Goal: Find specific page/section: Find specific page/section

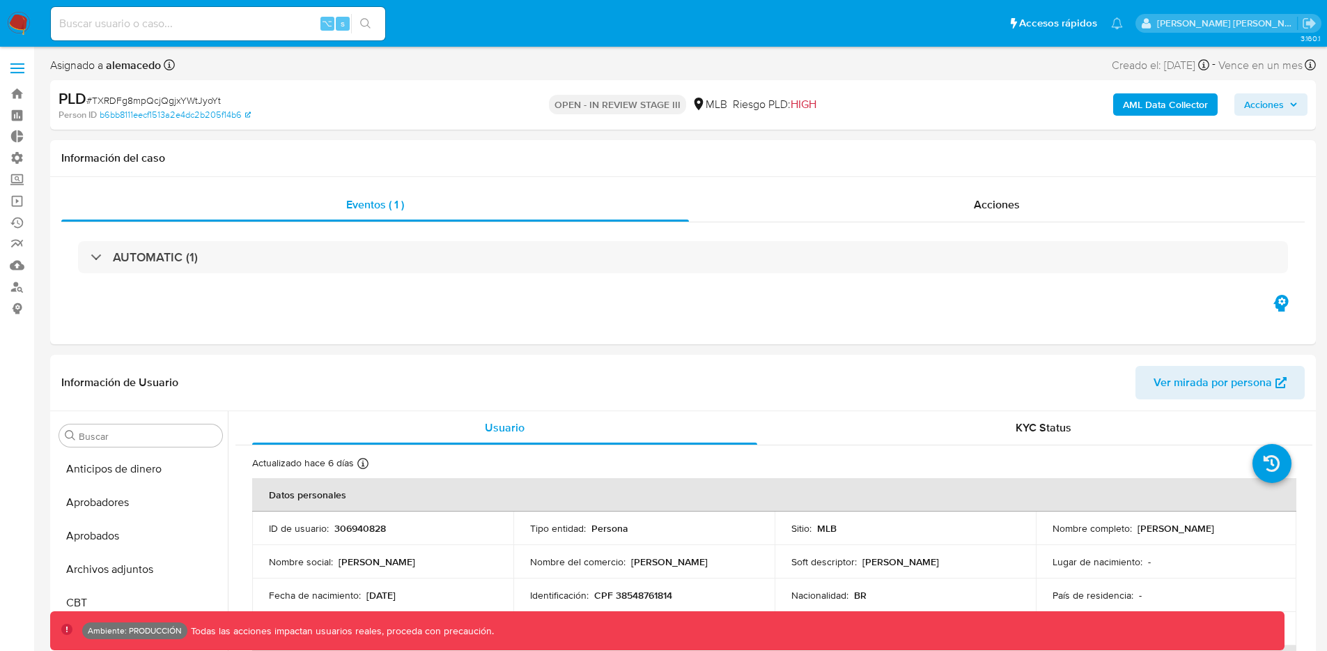
select select "10"
click at [211, 29] on input at bounding box center [218, 24] width 334 height 18
paste input "DpquWE3zIPXWLqRrTll4jeTE"
type input "DpquWE3zIPXWLqRrTll4jeTE"
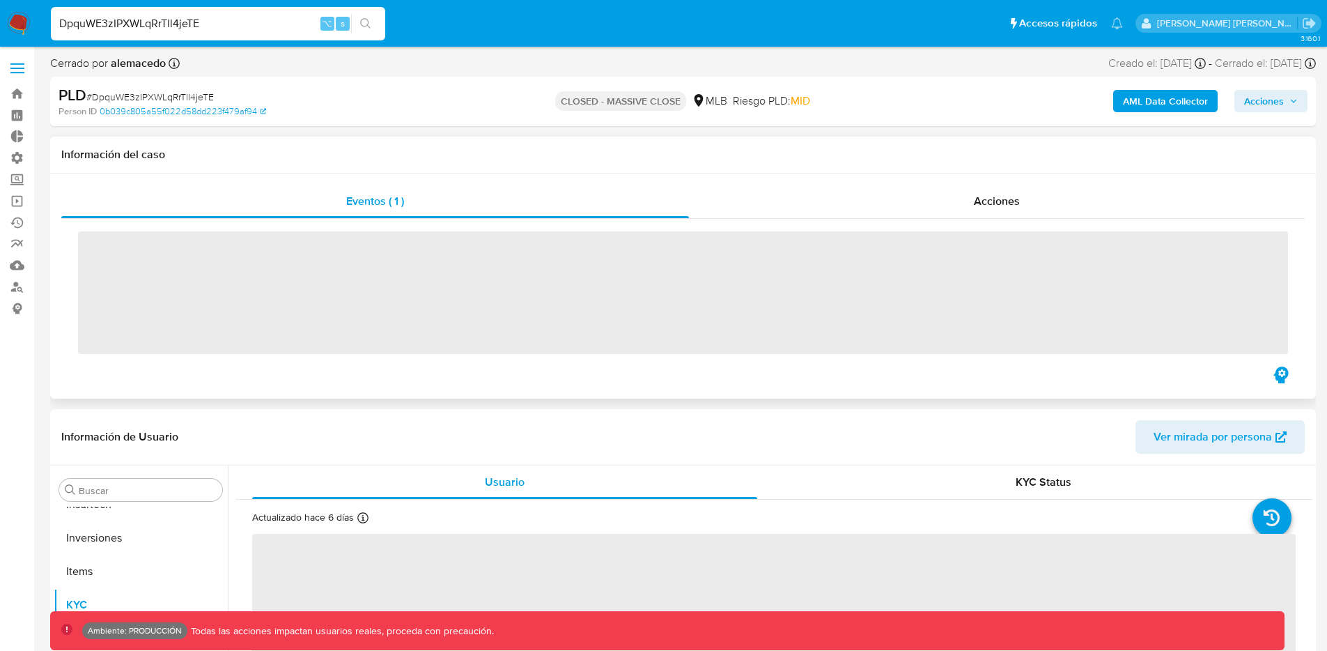
scroll to position [722, 0]
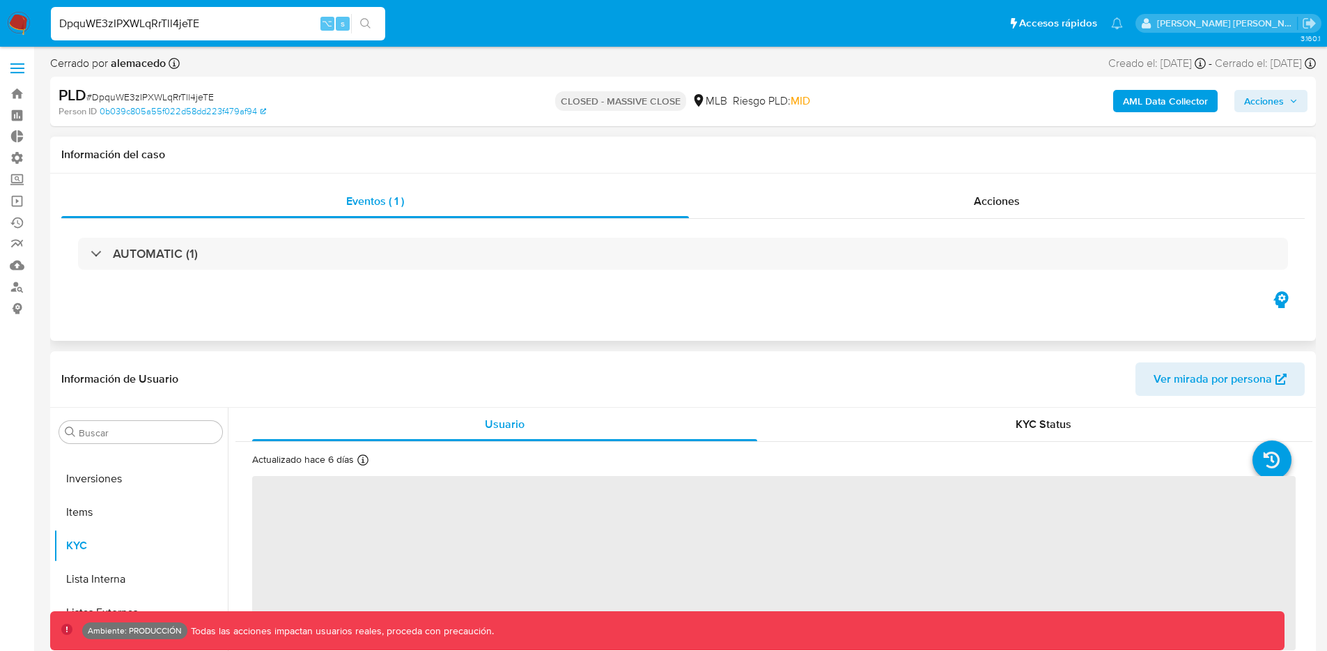
select select "10"
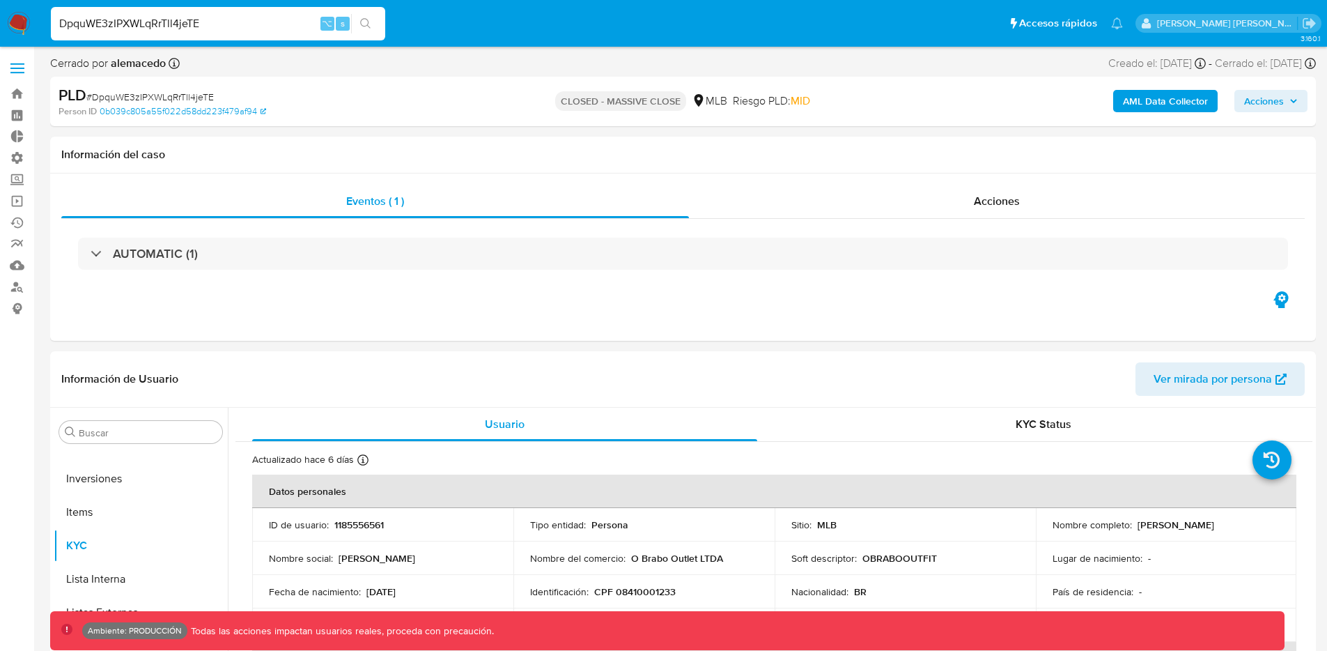
click at [171, 25] on input "DpquWE3zIPXWLqRrTll4jeTE" at bounding box center [218, 24] width 334 height 18
paste input "DpquWE3zIPXWLqRrTll4jeTE"
type input "DpquWE3zIPXWLqRrTll4jeTE"
